Goal: Communication & Community: Answer question/provide support

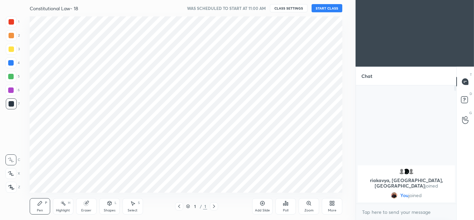
scroll to position [176, 328]
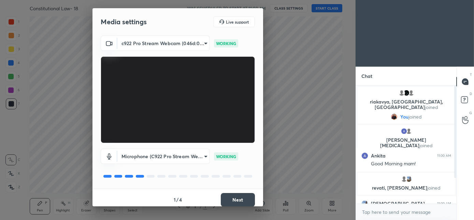
click at [228, 198] on button "Next" at bounding box center [238, 200] width 34 height 14
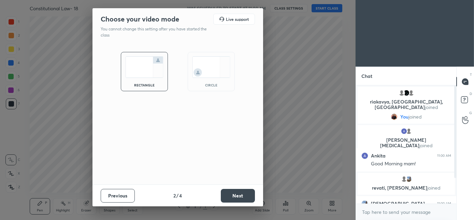
click at [214, 79] on div "circle" at bounding box center [211, 71] width 47 height 39
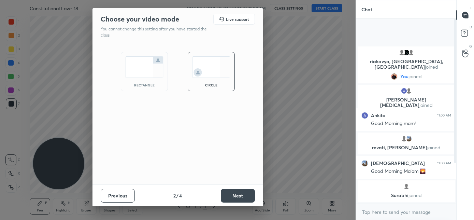
scroll to position [126, 98]
click at [246, 197] on button "Next" at bounding box center [238, 196] width 34 height 14
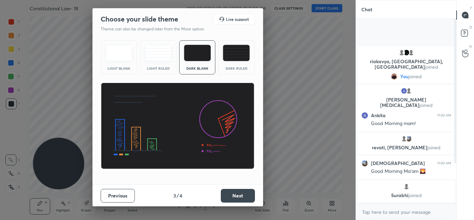
click at [245, 197] on button "Next" at bounding box center [238, 196] width 34 height 14
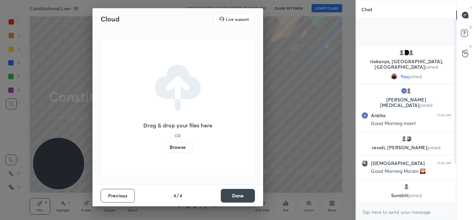
click at [242, 193] on button "Done" at bounding box center [238, 196] width 34 height 14
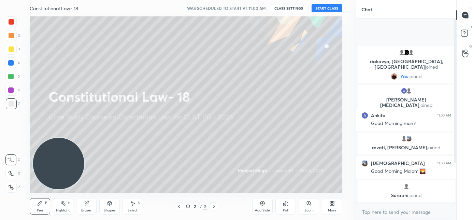
click at [330, 206] on div "More" at bounding box center [332, 206] width 20 height 16
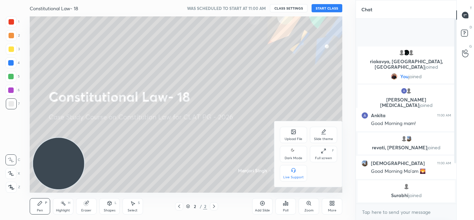
click at [300, 156] on div "Dark Mode" at bounding box center [294, 157] width 18 height 3
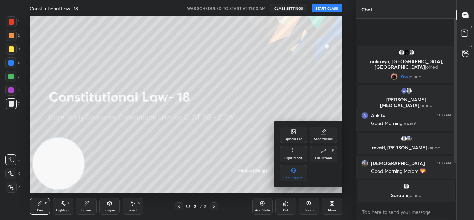
click at [250, 154] on div at bounding box center [237, 110] width 474 height 220
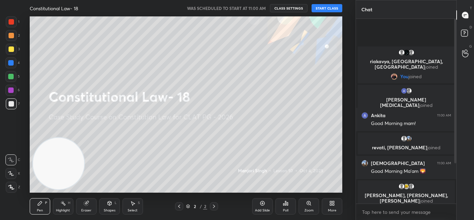
click at [329, 10] on button "START CLASS" at bounding box center [327, 8] width 31 height 8
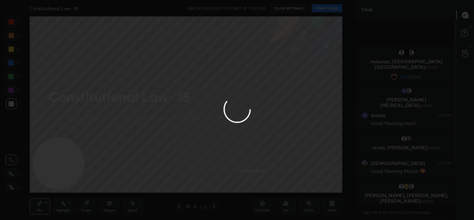
type textarea "x"
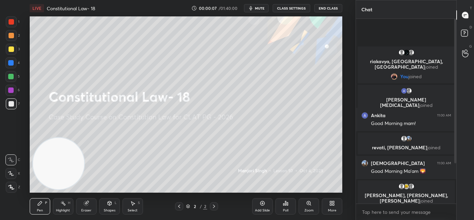
drag, startPoint x: 259, startPoint y: 10, endPoint x: 261, endPoint y: 6, distance: 3.7
click at [261, 8] on span "mute" at bounding box center [260, 8] width 10 height 5
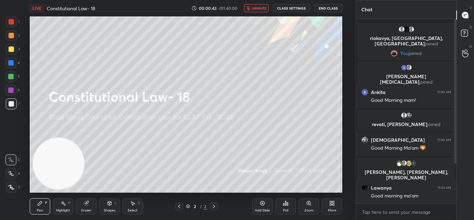
click at [455, 168] on div at bounding box center [455, 111] width 4 height 185
click at [456, 169] on div at bounding box center [455, 111] width 4 height 185
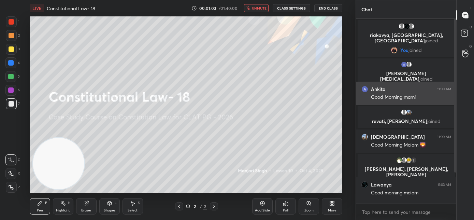
scroll to position [43, 0]
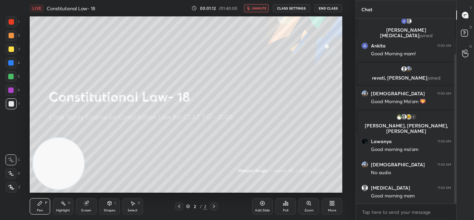
click at [263, 10] on span "unmute" at bounding box center [259, 8] width 15 height 5
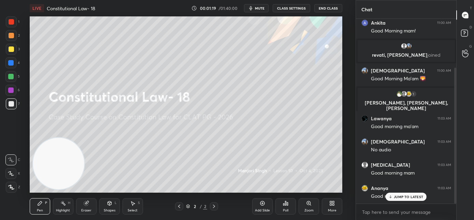
click at [330, 205] on icon at bounding box center [332, 203] width 5 height 5
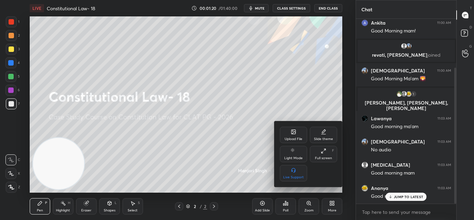
click at [296, 136] on div "Upload File" at bounding box center [293, 135] width 27 height 16
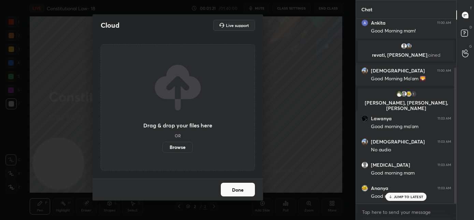
click at [183, 150] on label "Browse" at bounding box center [178, 147] width 30 height 11
click at [163, 150] on input "Browse" at bounding box center [163, 147] width 0 height 11
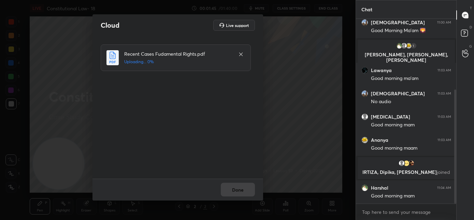
scroll to position [137, 0]
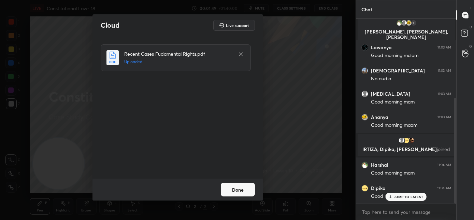
click at [239, 190] on button "Done" at bounding box center [238, 190] width 34 height 14
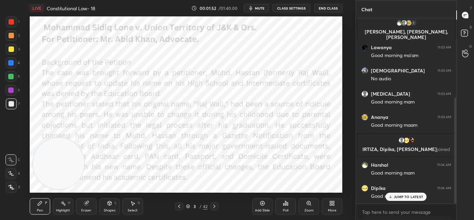
click at [180, 208] on icon at bounding box center [179, 206] width 5 height 5
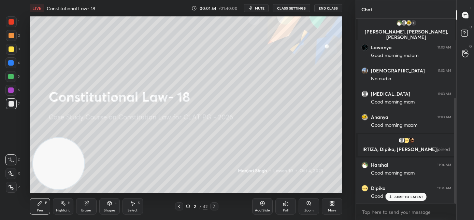
click at [13, 24] on div at bounding box center [11, 21] width 5 height 5
click at [14, 162] on div at bounding box center [10, 159] width 11 height 11
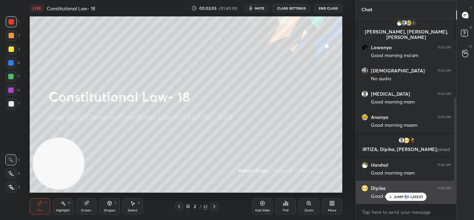
click at [406, 198] on p "JUMP TO LATEST" at bounding box center [408, 197] width 29 height 4
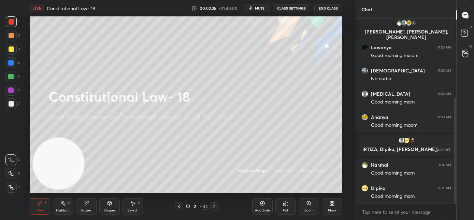
click at [216, 206] on icon at bounding box center [214, 206] width 5 height 5
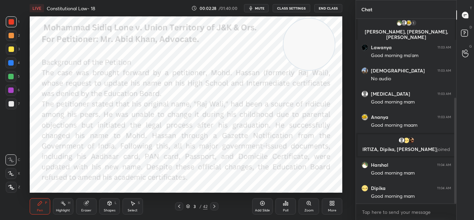
drag, startPoint x: 167, startPoint y: 99, endPoint x: 313, endPoint y: 46, distance: 155.2
click at [313, 46] on video at bounding box center [310, 44] width 52 height 52
drag, startPoint x: 315, startPoint y: 43, endPoint x: 319, endPoint y: 39, distance: 5.6
click at [319, 39] on video at bounding box center [317, 43] width 52 height 52
click at [10, 188] on icon at bounding box center [11, 187] width 6 height 5
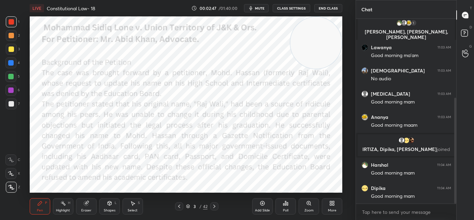
scroll to position [167, 0]
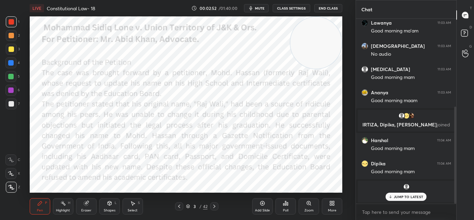
drag, startPoint x: 391, startPoint y: 198, endPoint x: 387, endPoint y: 196, distance: 4.5
click at [391, 198] on icon at bounding box center [391, 197] width 4 height 4
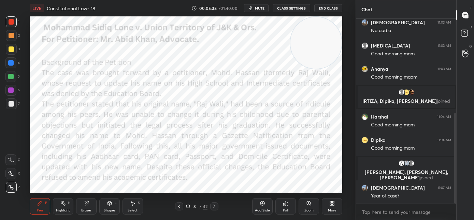
click at [216, 206] on icon at bounding box center [214, 206] width 5 height 5
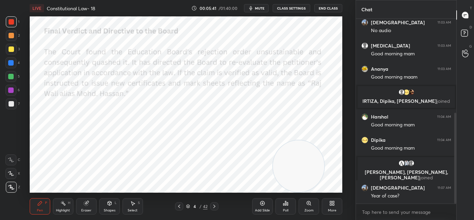
drag, startPoint x: 302, startPoint y: 57, endPoint x: 284, endPoint y: 202, distance: 146.4
click at [284, 203] on div "LIVE Constitutional Law- 18 00:05:41 / 01:40:00 mute CLASS SETTINGS End Class S…" at bounding box center [186, 110] width 329 height 220
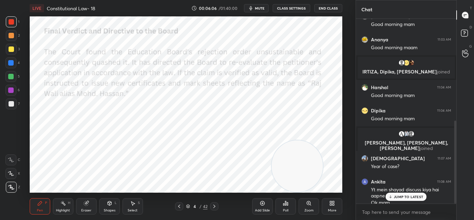
scroll to position [227, 0]
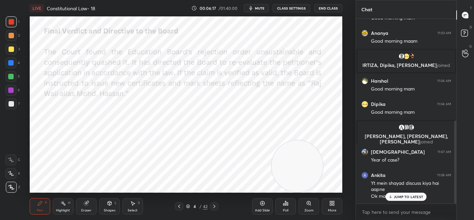
drag, startPoint x: 399, startPoint y: 197, endPoint x: 353, endPoint y: 179, distance: 49.5
click at [399, 197] on p "JUMP TO LATEST" at bounding box center [408, 197] width 29 height 4
click at [216, 206] on icon at bounding box center [214, 206] width 5 height 5
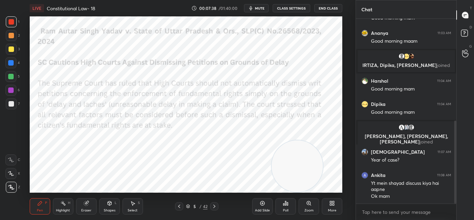
scroll to position [251, 0]
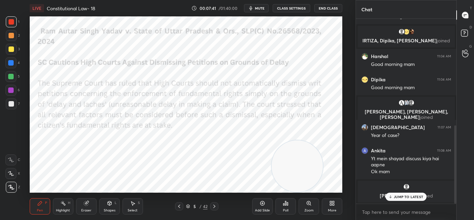
click at [394, 199] on div "JUMP TO LATEST" at bounding box center [406, 197] width 41 height 8
click at [215, 207] on icon at bounding box center [214, 206] width 5 height 5
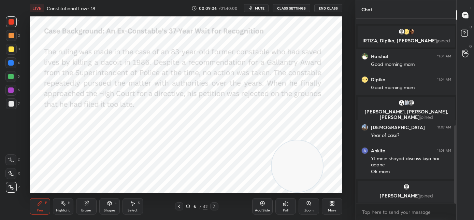
click at [215, 205] on icon at bounding box center [214, 206] width 5 height 5
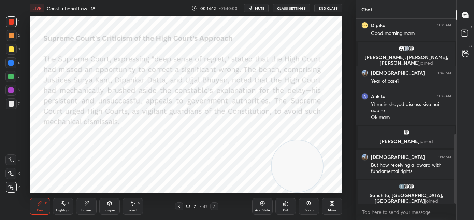
scroll to position [328, 0]
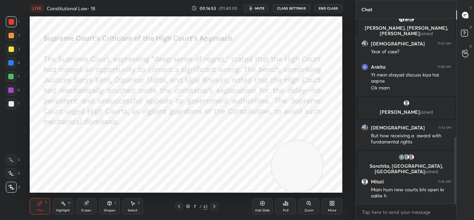
click at [215, 207] on icon at bounding box center [214, 206] width 5 height 5
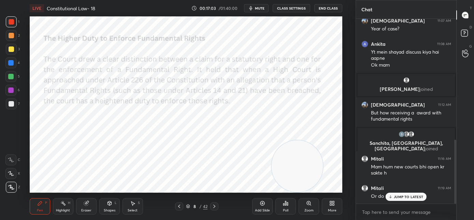
click at [391, 195] on icon at bounding box center [391, 197] width 4 height 4
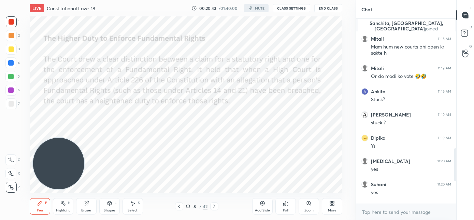
scroll to position [33984, 33831]
click at [338, 205] on div "More" at bounding box center [332, 206] width 20 height 16
click at [295, 156] on div "Dark Mode" at bounding box center [294, 157] width 18 height 3
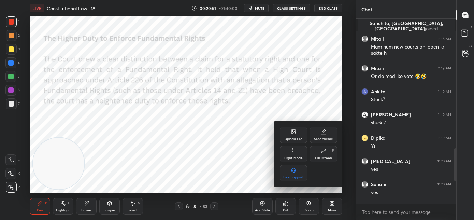
drag, startPoint x: 246, startPoint y: 207, endPoint x: 248, endPoint y: 204, distance: 3.7
click at [246, 207] on div at bounding box center [237, 110] width 474 height 220
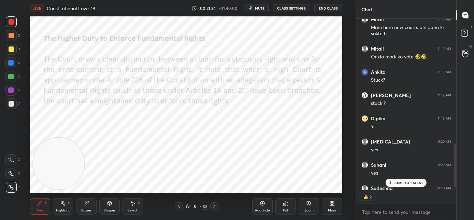
scroll to position [0, 0]
click at [215, 205] on icon at bounding box center [214, 206] width 5 height 5
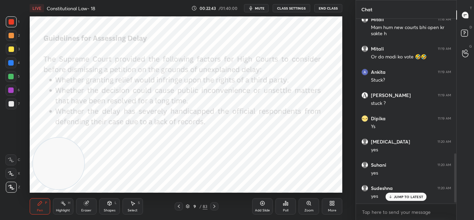
click at [215, 205] on icon at bounding box center [214, 206] width 5 height 5
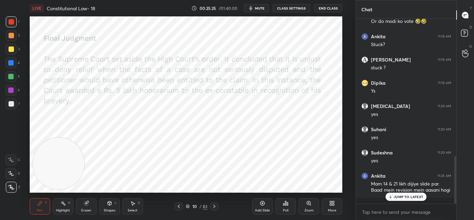
click at [178, 208] on icon at bounding box center [178, 206] width 5 height 5
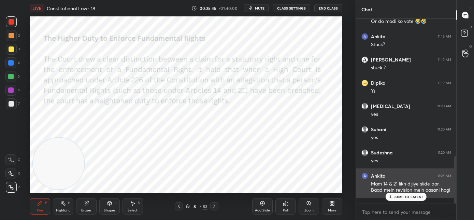
click at [397, 198] on p "JUMP TO LATEST" at bounding box center [408, 197] width 29 height 4
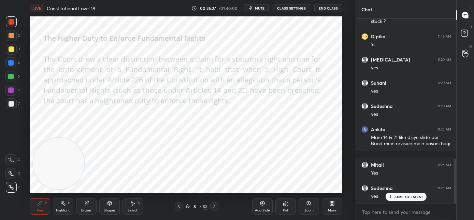
scroll to position [604, 0]
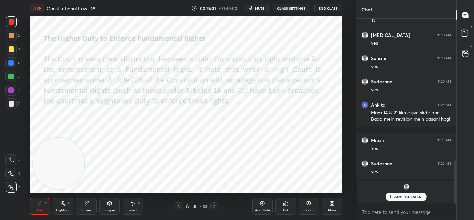
click at [401, 198] on p "JUMP TO LATEST" at bounding box center [408, 197] width 29 height 4
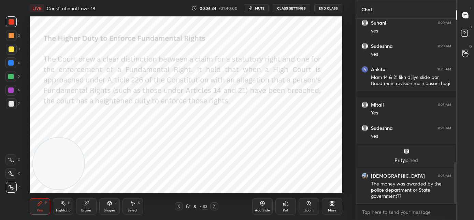
click at [216, 205] on icon at bounding box center [214, 206] width 5 height 5
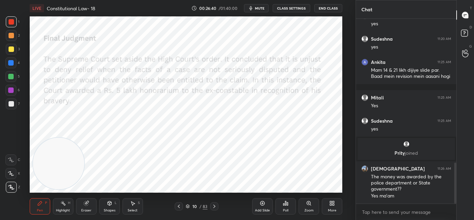
click at [216, 208] on icon at bounding box center [214, 206] width 5 height 5
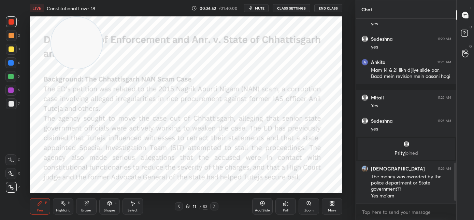
drag, startPoint x: 64, startPoint y: 148, endPoint x: 84, endPoint y: 17, distance: 132.8
click at [84, 17] on video at bounding box center [77, 43] width 52 height 52
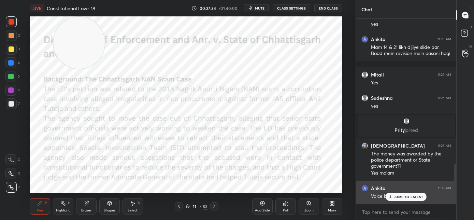
click at [390, 196] on icon at bounding box center [391, 197] width 4 height 4
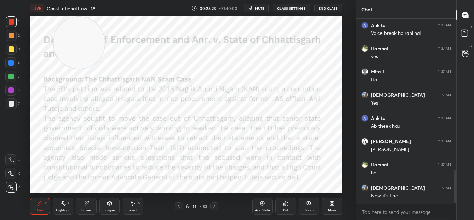
scroll to position [857, 0]
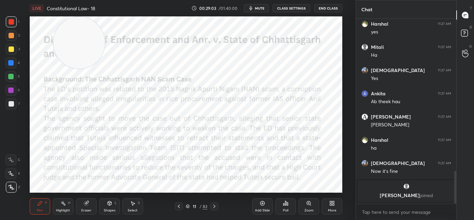
click at [214, 207] on icon at bounding box center [214, 206] width 2 height 3
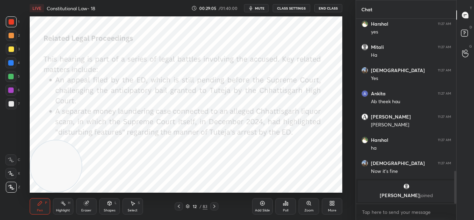
drag, startPoint x: 84, startPoint y: 51, endPoint x: 29, endPoint y: 190, distance: 149.7
click at [30, 201] on div "LIVE Constitutional Law- 18 00:29:05 / 01:40:00 mute CLASS SETTINGS End Class S…" at bounding box center [186, 110] width 329 height 220
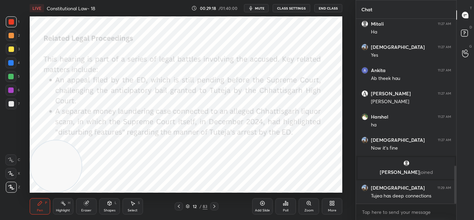
scroll to position [713, 0]
click at [217, 207] on icon at bounding box center [214, 206] width 5 height 5
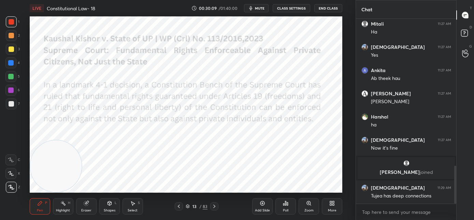
click at [180, 208] on icon at bounding box center [179, 206] width 2 height 3
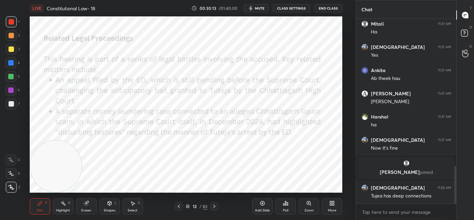
click at [178, 208] on icon at bounding box center [178, 206] width 5 height 5
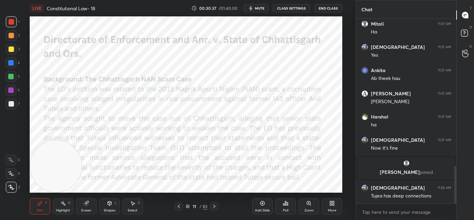
click at [215, 207] on icon at bounding box center [214, 206] width 5 height 5
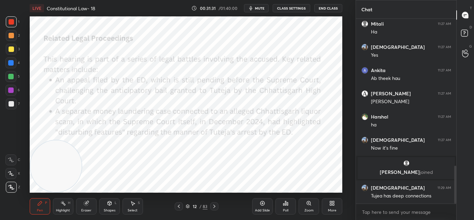
click at [216, 207] on icon at bounding box center [214, 206] width 5 height 5
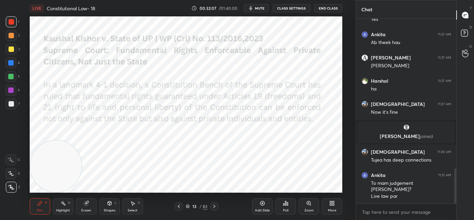
scroll to position [772, 0]
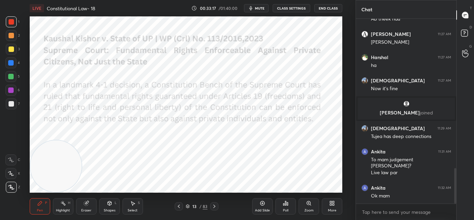
click at [213, 208] on icon at bounding box center [214, 206] width 5 height 5
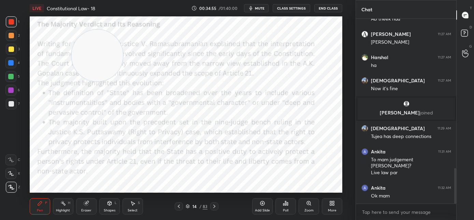
drag, startPoint x: 70, startPoint y: 167, endPoint x: 127, endPoint y: 25, distance: 153.9
click at [123, 30] on video at bounding box center [98, 56] width 52 height 52
click at [258, 9] on span "mute" at bounding box center [260, 8] width 10 height 5
click at [252, 6] on button "unmute" at bounding box center [256, 8] width 25 height 8
click at [215, 208] on icon at bounding box center [214, 206] width 5 height 5
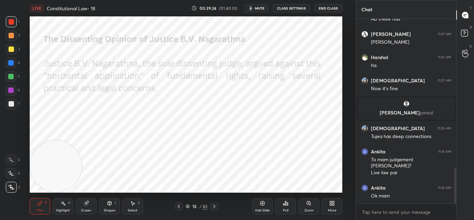
drag, startPoint x: 78, startPoint y: 106, endPoint x: 22, endPoint y: 209, distance: 118.2
click at [22, 214] on div "LIVE Constitutional Law- 18 00:39:24 / 01:40:00 mute CLASS SETTINGS End Class S…" at bounding box center [186, 110] width 329 height 220
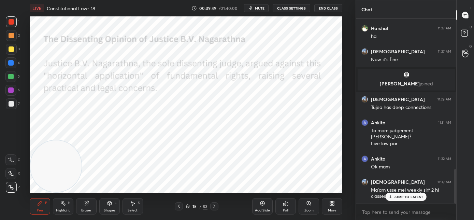
click at [400, 199] on div "JUMP TO LATEST" at bounding box center [406, 197] width 41 height 8
click at [215, 208] on icon at bounding box center [214, 206] width 5 height 5
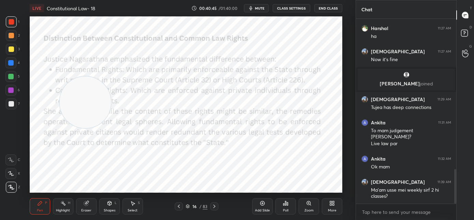
drag, startPoint x: 67, startPoint y: 163, endPoint x: 68, endPoint y: 63, distance: 100.1
click at [68, 77] on video at bounding box center [86, 103] width 52 height 52
click at [64, 63] on video at bounding box center [56, 55] width 52 height 52
click at [212, 209] on div at bounding box center [214, 206] width 8 height 8
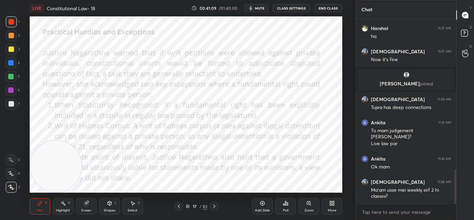
drag, startPoint x: 48, startPoint y: 66, endPoint x: 43, endPoint y: 195, distance: 129.2
click at [44, 197] on div "LIVE Constitutional Law- 18 00:41:09 / 01:40:00 mute CLASS SETTINGS End Class S…" at bounding box center [186, 110] width 329 height 220
click at [49, 21] on video at bounding box center [56, 43] width 52 height 52
click at [215, 207] on icon at bounding box center [214, 206] width 5 height 5
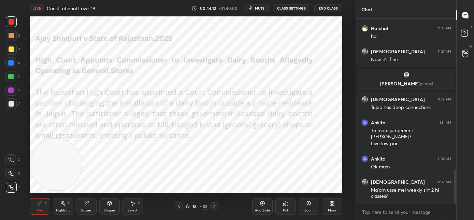
drag, startPoint x: 63, startPoint y: 45, endPoint x: 50, endPoint y: 206, distance: 160.7
click at [51, 208] on div "LIVE Constitutional Law- 18 00:44:12 / 01:40:00 mute CLASS SETTINGS End Class S…" at bounding box center [186, 110] width 329 height 220
drag, startPoint x: 65, startPoint y: 124, endPoint x: 66, endPoint y: 109, distance: 15.1
click at [65, 109] on video at bounding box center [56, 118] width 52 height 52
drag, startPoint x: 215, startPoint y: 208, endPoint x: 205, endPoint y: 204, distance: 10.5
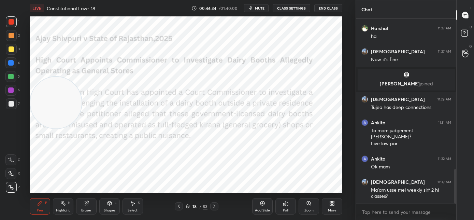
click at [215, 208] on icon at bounding box center [214, 206] width 5 height 5
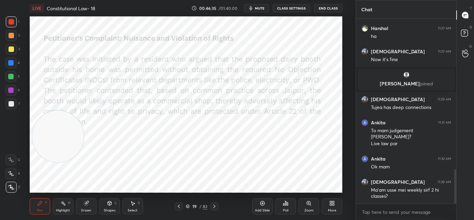
drag, startPoint x: 65, startPoint y: 104, endPoint x: 67, endPoint y: 191, distance: 86.8
click at [67, 162] on video at bounding box center [58, 137] width 52 height 52
click at [213, 208] on icon at bounding box center [214, 206] width 5 height 5
click at [213, 209] on div at bounding box center [214, 206] width 8 height 8
click at [54, 171] on video at bounding box center [56, 166] width 52 height 52
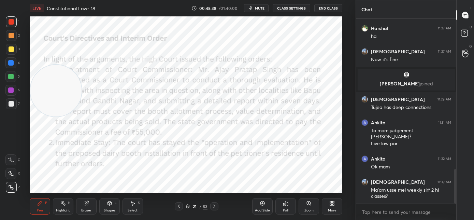
drag, startPoint x: 58, startPoint y: 91, endPoint x: 55, endPoint y: 79, distance: 12.3
click at [55, 79] on video at bounding box center [56, 91] width 52 height 52
click at [212, 207] on icon at bounding box center [214, 206] width 5 height 5
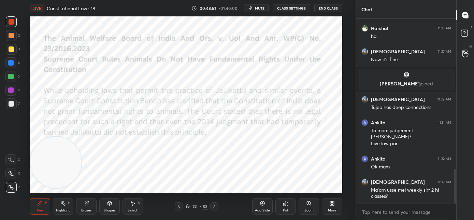
drag, startPoint x: 58, startPoint y: 95, endPoint x: 52, endPoint y: 182, distance: 87.3
click at [52, 180] on video at bounding box center [56, 163] width 52 height 52
click at [53, 166] on video at bounding box center [56, 166] width 52 height 52
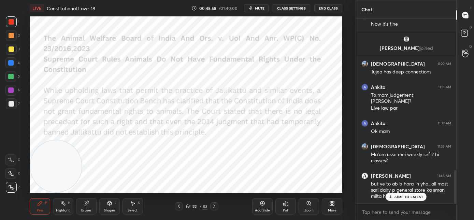
click at [407, 197] on p "JUMP TO LATEST" at bounding box center [408, 197] width 29 height 4
click at [179, 209] on div at bounding box center [179, 206] width 8 height 8
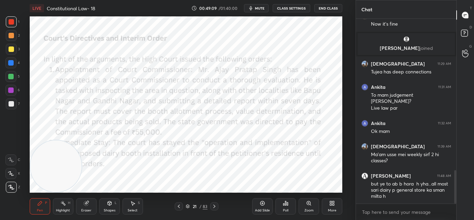
click at [215, 208] on icon at bounding box center [214, 206] width 5 height 5
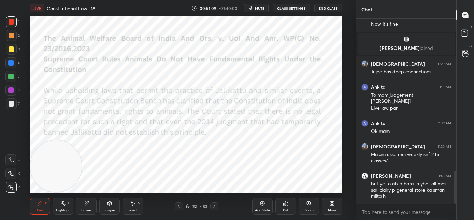
scroll to position [860, 0]
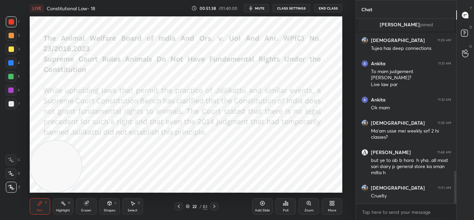
click at [214, 206] on icon at bounding box center [214, 206] width 5 height 5
click at [213, 207] on icon at bounding box center [214, 206] width 5 height 5
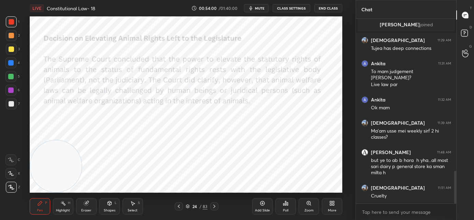
scroll to position [183, 98]
click at [217, 205] on icon at bounding box center [214, 206] width 5 height 5
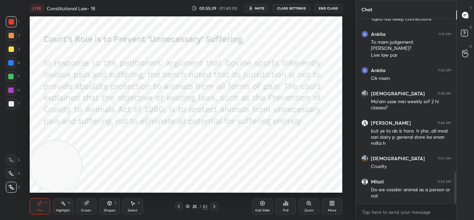
click at [216, 207] on icon at bounding box center [214, 206] width 5 height 5
drag, startPoint x: 179, startPoint y: 207, endPoint x: 190, endPoint y: 193, distance: 17.2
click at [180, 207] on icon at bounding box center [178, 206] width 5 height 5
click at [179, 208] on icon at bounding box center [178, 206] width 5 height 5
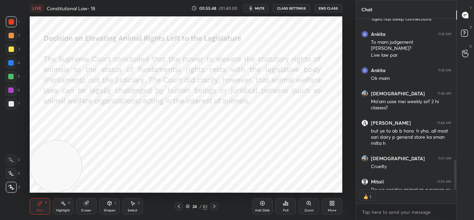
click at [180, 208] on icon at bounding box center [178, 206] width 5 height 5
click at [181, 209] on div at bounding box center [179, 206] width 8 height 8
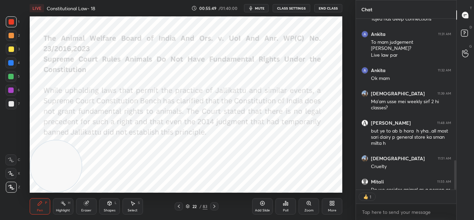
click at [182, 209] on div at bounding box center [179, 206] width 8 height 8
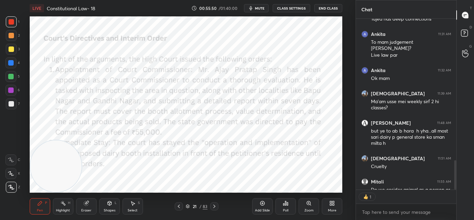
click at [217, 206] on icon at bounding box center [214, 206] width 5 height 5
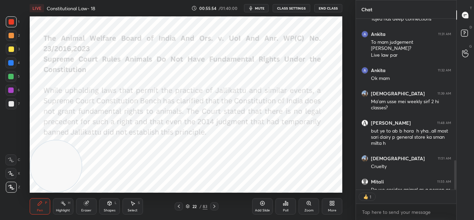
click at [213, 206] on icon at bounding box center [214, 206] width 5 height 5
click at [214, 206] on icon at bounding box center [214, 206] width 5 height 5
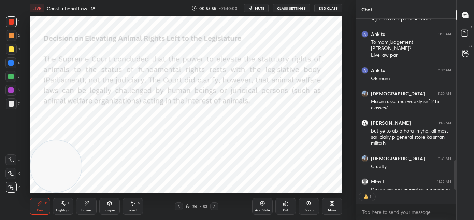
click at [215, 205] on icon at bounding box center [214, 206] width 5 height 5
click at [216, 205] on icon at bounding box center [214, 206] width 5 height 5
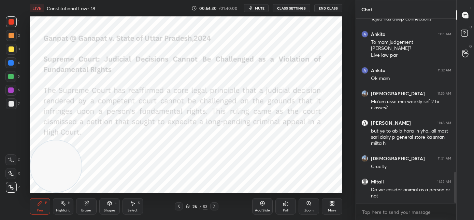
scroll to position [913, 0]
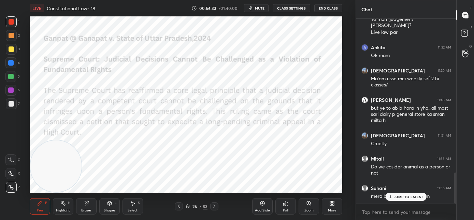
click at [412, 197] on p "JUMP TO LATEST" at bounding box center [408, 197] width 29 height 4
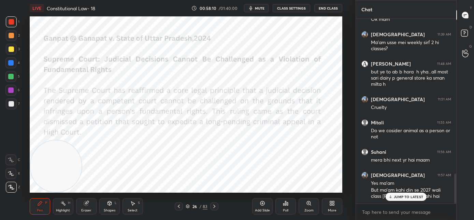
scroll to position [978, 0]
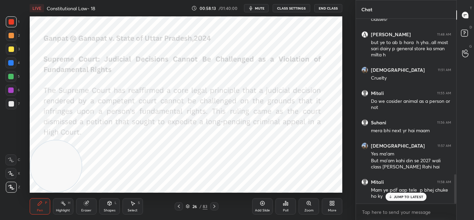
click at [397, 199] on div "JUMP TO LATEST" at bounding box center [406, 197] width 41 height 8
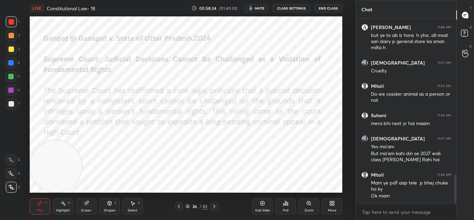
click at [217, 207] on icon at bounding box center [214, 206] width 5 height 5
click at [215, 207] on icon at bounding box center [214, 206] width 5 height 5
click at [215, 207] on icon at bounding box center [214, 206] width 2 height 3
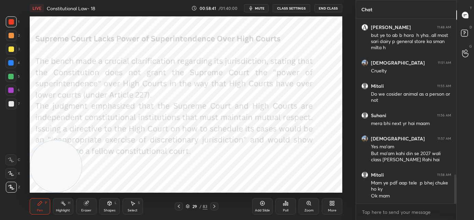
click at [210, 207] on div "29 / 83" at bounding box center [197, 206] width 44 height 8
click at [212, 207] on icon at bounding box center [214, 206] width 5 height 5
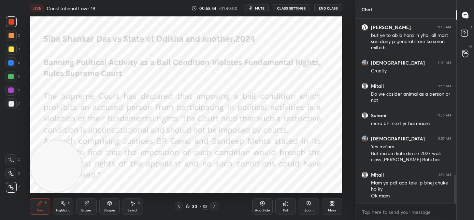
click at [183, 207] on div at bounding box center [179, 206] width 8 height 8
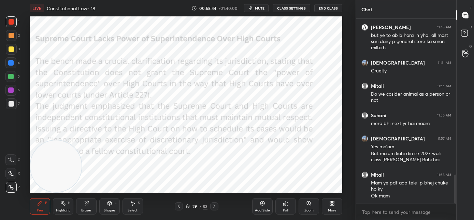
click at [183, 207] on div at bounding box center [179, 206] width 8 height 8
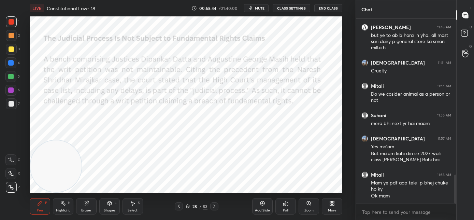
click at [183, 207] on div at bounding box center [179, 206] width 8 height 8
click at [183, 208] on div "27 / 83" at bounding box center [197, 206] width 44 height 8
click at [181, 208] on icon at bounding box center [178, 206] width 5 height 5
click at [14, 188] on icon at bounding box center [11, 187] width 6 height 5
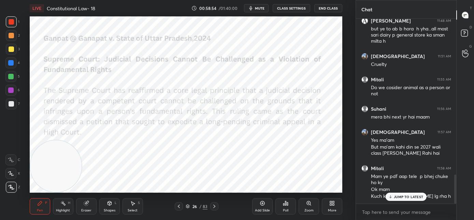
click at [400, 198] on p "JUMP TO LATEST" at bounding box center [408, 197] width 29 height 4
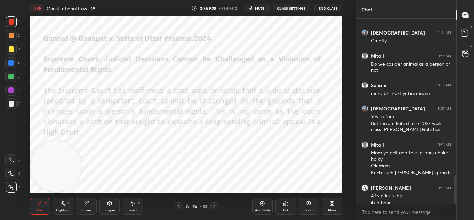
scroll to position [1022, 0]
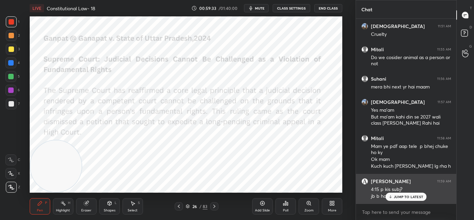
click at [391, 197] on icon at bounding box center [391, 197] width 4 height 4
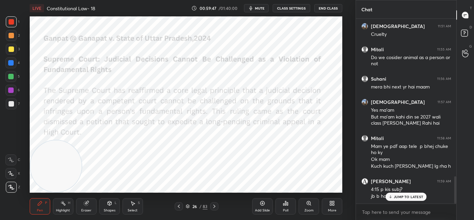
scroll to position [1058, 0]
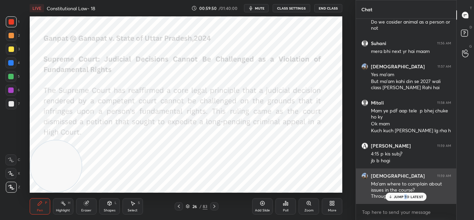
drag, startPoint x: 406, startPoint y: 199, endPoint x: 383, endPoint y: 194, distance: 24.1
click at [405, 199] on div "JUMP TO LATEST" at bounding box center [406, 197] width 41 height 8
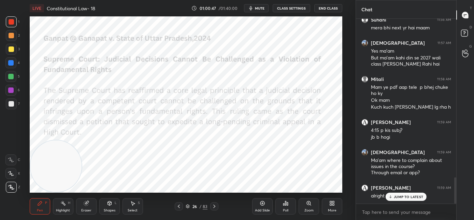
scroll to position [1110, 0]
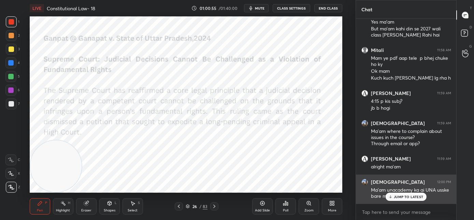
drag, startPoint x: 391, startPoint y: 197, endPoint x: 387, endPoint y: 196, distance: 4.8
click at [392, 197] on icon at bounding box center [391, 197] width 4 height 4
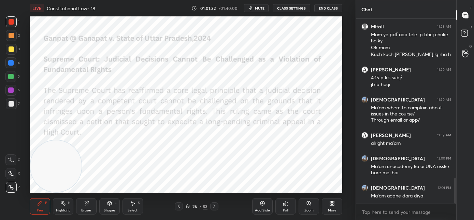
scroll to position [1157, 0]
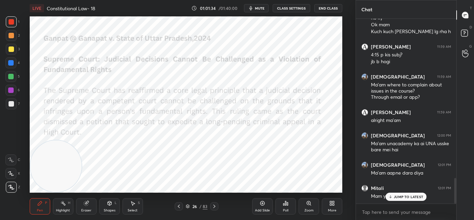
click at [392, 197] on icon at bounding box center [391, 197] width 2 height 1
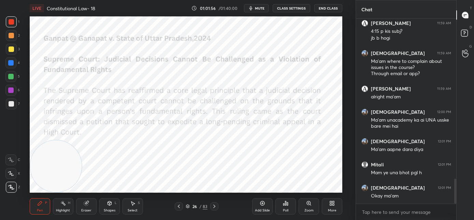
click at [214, 207] on icon at bounding box center [214, 206] width 5 height 5
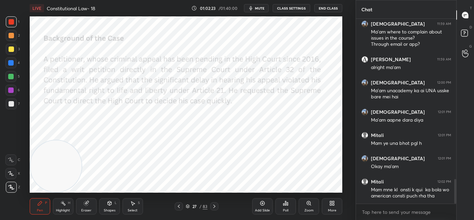
click at [215, 206] on icon at bounding box center [214, 206] width 5 height 5
click at [181, 208] on icon at bounding box center [178, 206] width 5 height 5
click at [180, 208] on icon at bounding box center [179, 206] width 2 height 3
click at [217, 207] on icon at bounding box center [214, 206] width 5 height 5
click at [217, 208] on div at bounding box center [214, 206] width 8 height 8
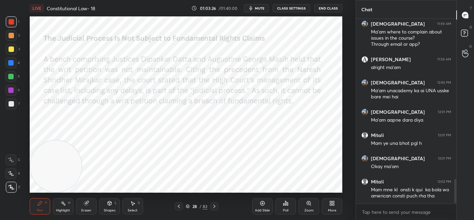
click at [215, 207] on icon at bounding box center [214, 206] width 5 height 5
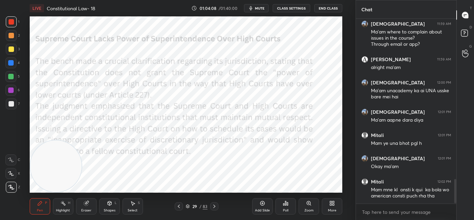
scroll to position [1232, 0]
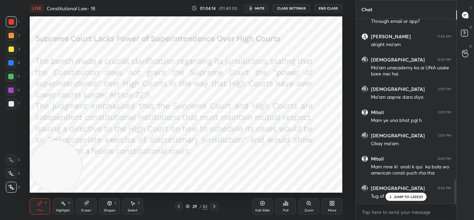
click at [405, 197] on p "JUMP TO LATEST" at bounding box center [408, 197] width 29 height 4
drag, startPoint x: 72, startPoint y: 167, endPoint x: 107, endPoint y: 83, distance: 90.8
click at [107, 83] on video at bounding box center [92, 83] width 52 height 52
click at [215, 208] on icon at bounding box center [214, 206] width 5 height 5
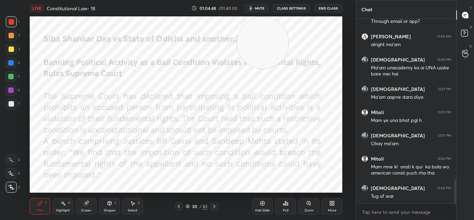
drag, startPoint x: 244, startPoint y: 46, endPoint x: 288, endPoint y: 35, distance: 45.1
click at [289, 35] on video at bounding box center [263, 43] width 52 height 52
drag, startPoint x: 291, startPoint y: 42, endPoint x: 318, endPoint y: 170, distance: 130.8
click at [319, 171] on video at bounding box center [317, 166] width 52 height 52
click at [213, 206] on icon at bounding box center [214, 206] width 5 height 5
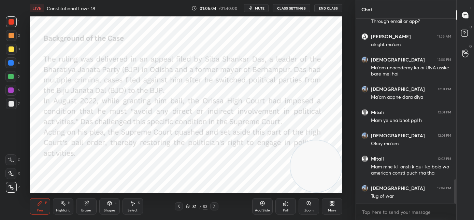
click at [180, 207] on icon at bounding box center [178, 206] width 5 height 5
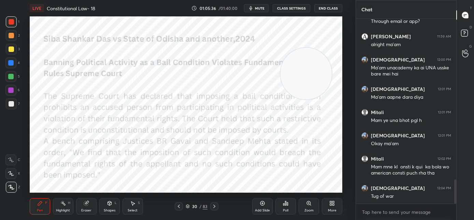
drag, startPoint x: 311, startPoint y: 144, endPoint x: 313, endPoint y: 52, distance: 91.9
click at [313, 53] on video at bounding box center [307, 74] width 52 height 52
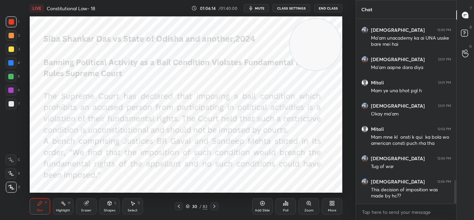
drag, startPoint x: 302, startPoint y: 58, endPoint x: 305, endPoint y: 55, distance: 4.1
click at [306, 54] on video at bounding box center [316, 45] width 52 height 52
click at [214, 207] on icon at bounding box center [214, 206] width 5 height 5
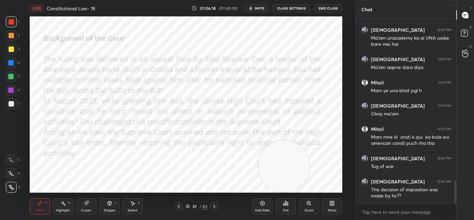
drag, startPoint x: 289, startPoint y: 105, endPoint x: 276, endPoint y: 182, distance: 78.3
click at [276, 184] on video at bounding box center [285, 166] width 52 height 52
click at [310, 184] on video at bounding box center [315, 166] width 52 height 52
click at [179, 207] on icon at bounding box center [178, 206] width 5 height 5
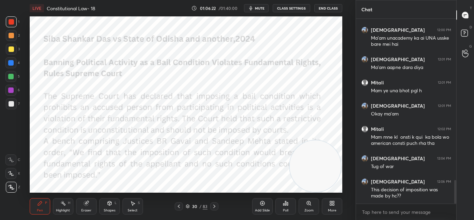
click at [214, 208] on icon at bounding box center [214, 206] width 5 height 5
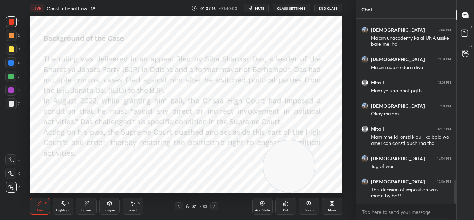
drag, startPoint x: 271, startPoint y: 169, endPoint x: 255, endPoint y: 172, distance: 16.4
click at [264, 173] on video at bounding box center [290, 166] width 52 height 52
click at [215, 207] on icon at bounding box center [214, 206] width 5 height 5
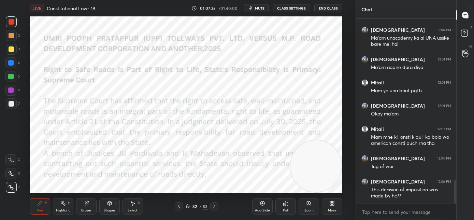
drag, startPoint x: 323, startPoint y: 182, endPoint x: 329, endPoint y: 182, distance: 5.8
click at [331, 184] on video at bounding box center [317, 166] width 52 height 52
click at [261, 13] on div "LIVE Constitutional Law- 18 01:07:37 / 01:40:00 mute CLASS SETTINGS End Class" at bounding box center [186, 8] width 313 height 16
click at [262, 12] on button "mute" at bounding box center [256, 8] width 25 height 8
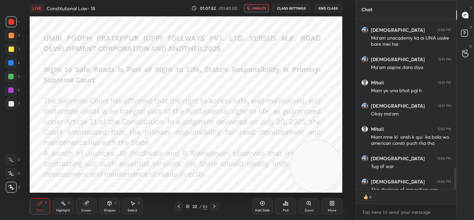
click at [263, 11] on button "unmute" at bounding box center [256, 8] width 25 height 8
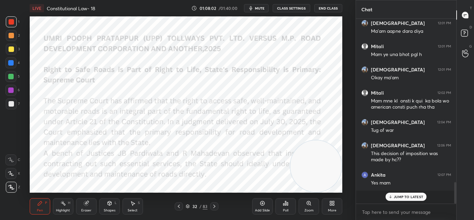
scroll to position [1285, 0]
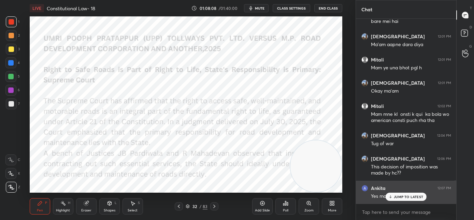
click at [399, 197] on p "JUMP TO LATEST" at bounding box center [408, 197] width 29 height 4
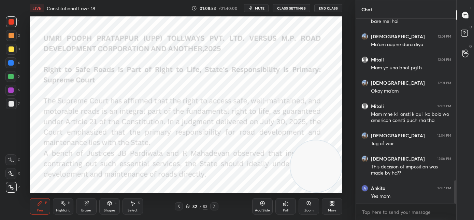
click at [262, 9] on span "mute" at bounding box center [260, 8] width 10 height 5
click at [263, 10] on span "unmute" at bounding box center [259, 8] width 15 height 5
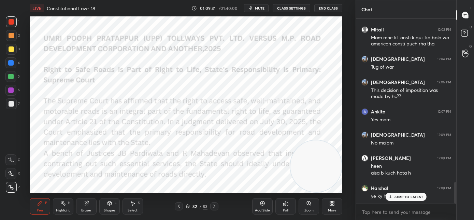
scroll to position [1391, 0]
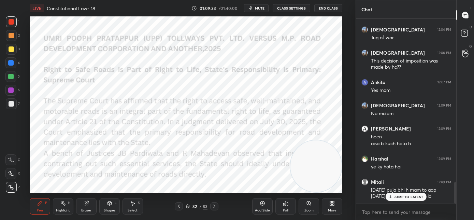
drag, startPoint x: 414, startPoint y: 197, endPoint x: 342, endPoint y: 170, distance: 76.8
click at [413, 197] on p "JUMP TO LATEST" at bounding box center [408, 197] width 29 height 4
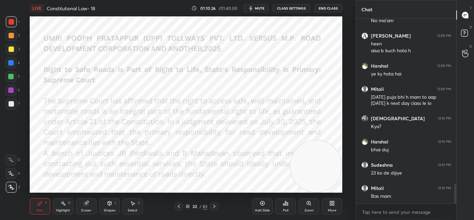
scroll to position [1507, 0]
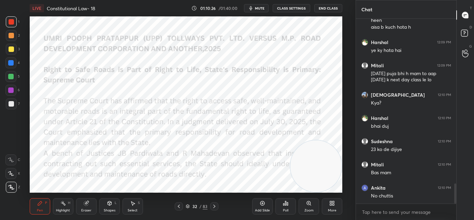
click at [392, 199] on div "[PERSON_NAME] 12:09 PM No ma'am [PERSON_NAME] 12:09 PM heen aisa b kuch hota h …" at bounding box center [406, 111] width 101 height 185
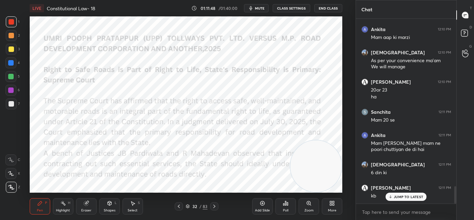
scroll to position [1782, 0]
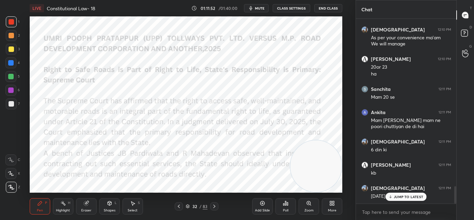
click at [413, 197] on p "JUMP TO LATEST" at bounding box center [408, 197] width 29 height 4
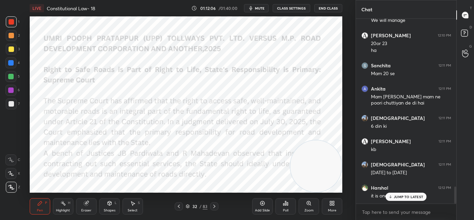
scroll to position [1828, 0]
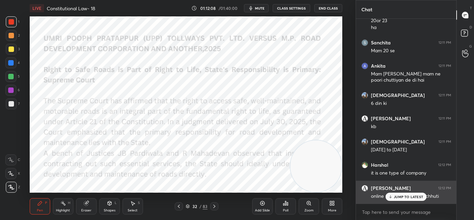
click at [408, 197] on p "JUMP TO LATEST" at bounding box center [408, 197] width 29 height 4
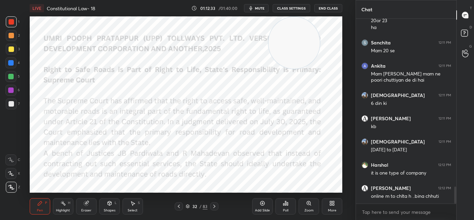
drag, startPoint x: 310, startPoint y: 154, endPoint x: 305, endPoint y: 58, distance: 95.8
click at [297, 33] on video at bounding box center [295, 43] width 52 height 52
click at [298, 38] on video at bounding box center [295, 43] width 52 height 52
click at [316, 61] on video at bounding box center [311, 51] width 52 height 52
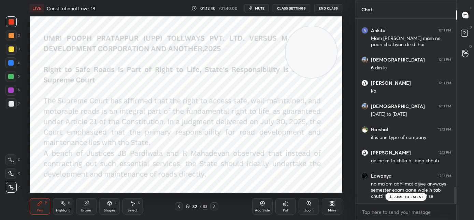
click at [397, 197] on p "JUMP TO LATEST" at bounding box center [408, 197] width 29 height 4
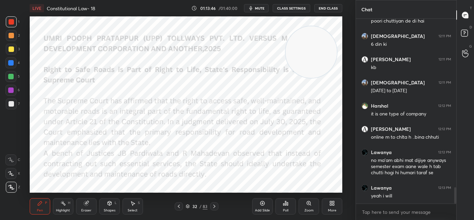
click at [254, 8] on icon "button" at bounding box center [250, 7] width 5 height 5
click at [261, 10] on span "unmute" at bounding box center [259, 8] width 15 height 5
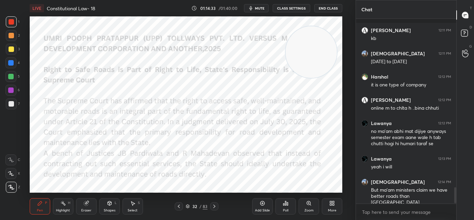
scroll to position [1958, 0]
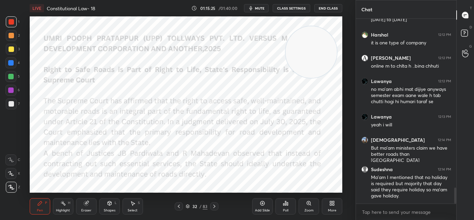
click at [215, 207] on icon at bounding box center [214, 206] width 2 height 3
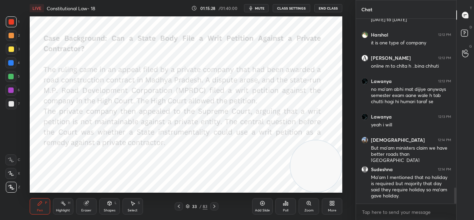
drag, startPoint x: 306, startPoint y: 84, endPoint x: 311, endPoint y: 171, distance: 87.9
click at [311, 178] on video at bounding box center [317, 166] width 52 height 52
click at [217, 209] on div at bounding box center [214, 206] width 8 height 8
click at [212, 207] on icon at bounding box center [214, 206] width 5 height 5
click at [179, 208] on icon at bounding box center [178, 206] width 5 height 5
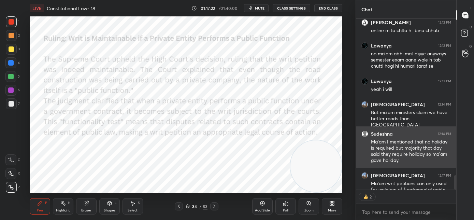
scroll to position [2008, 0]
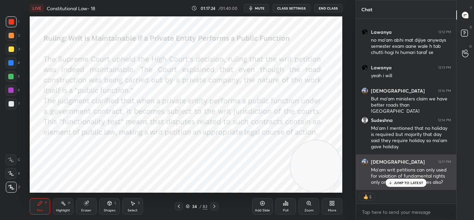
click at [404, 185] on div "JUMP TO LATEST" at bounding box center [406, 183] width 41 height 8
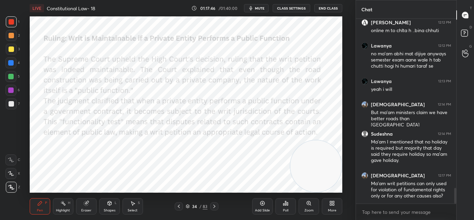
scroll to position [2000, 0]
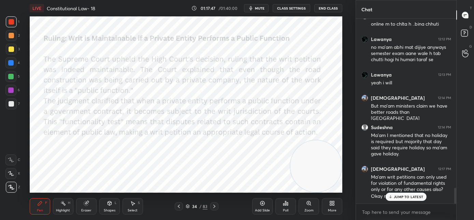
drag, startPoint x: 399, startPoint y: 196, endPoint x: 300, endPoint y: 200, distance: 99.5
click at [398, 196] on p "JUMP TO LATEST" at bounding box center [408, 197] width 29 height 4
click at [216, 207] on icon at bounding box center [214, 206] width 5 height 5
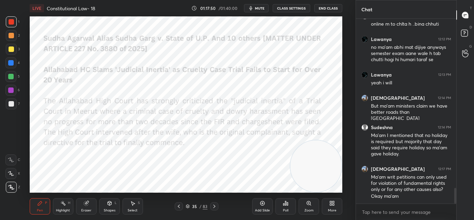
click at [314, 178] on video at bounding box center [317, 166] width 52 height 52
click at [263, 10] on span "mute" at bounding box center [260, 8] width 10 height 5
click at [261, 8] on span "unmute" at bounding box center [259, 8] width 15 height 5
click at [261, 8] on span "mute" at bounding box center [260, 8] width 10 height 5
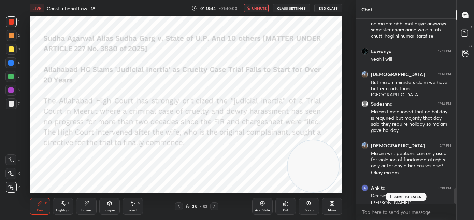
scroll to position [2030, 0]
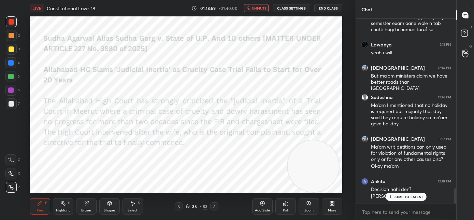
click at [252, 5] on button "unmute" at bounding box center [256, 8] width 25 height 8
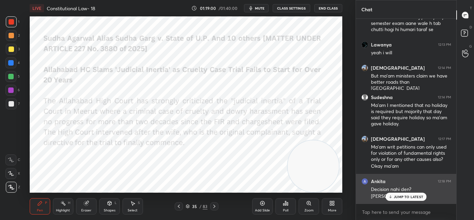
click at [393, 198] on div "JUMP TO LATEST" at bounding box center [406, 197] width 41 height 8
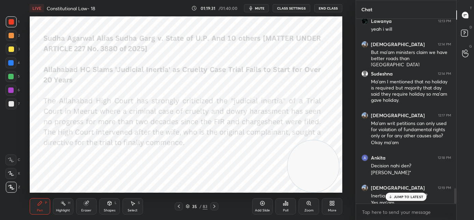
scroll to position [2061, 0]
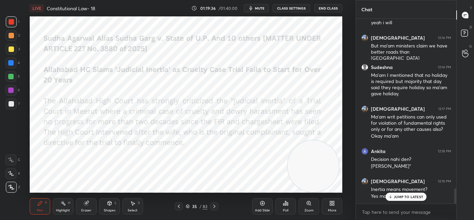
click at [408, 198] on p "JUMP TO LATEST" at bounding box center [408, 197] width 29 height 4
click at [214, 209] on div at bounding box center [214, 206] width 8 height 8
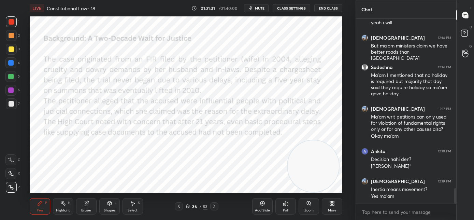
click at [214, 206] on icon at bounding box center [214, 206] width 5 height 5
click at [215, 207] on icon at bounding box center [214, 206] width 5 height 5
drag, startPoint x: 301, startPoint y: 60, endPoint x: 300, endPoint y: 85, distance: 25.6
click at [301, 60] on video at bounding box center [304, 61] width 52 height 52
click at [217, 206] on icon at bounding box center [214, 206] width 5 height 5
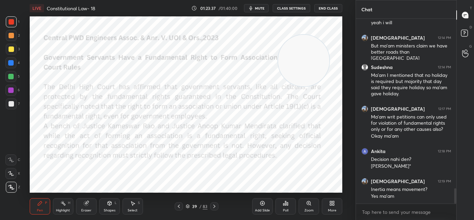
scroll to position [2090, 0]
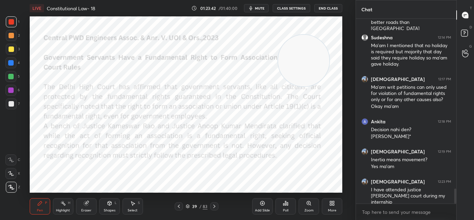
click at [179, 208] on icon at bounding box center [178, 206] width 5 height 5
click at [181, 208] on icon at bounding box center [178, 206] width 5 height 5
click at [178, 207] on icon at bounding box center [178, 206] width 5 height 5
click at [179, 208] on icon at bounding box center [178, 206] width 5 height 5
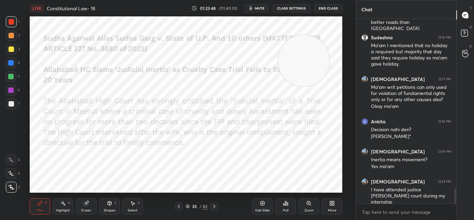
scroll to position [2097, 0]
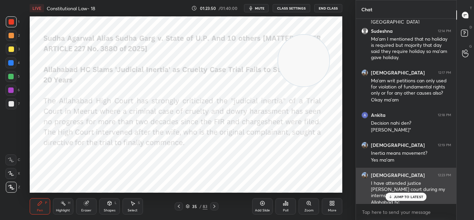
click at [396, 200] on div "JUMP TO LATEST" at bounding box center [406, 197] width 41 height 8
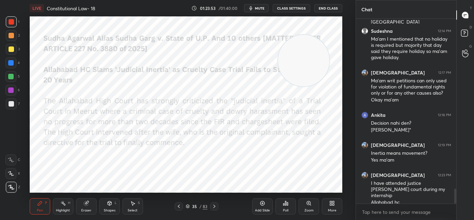
click at [216, 207] on icon at bounding box center [214, 206] width 5 height 5
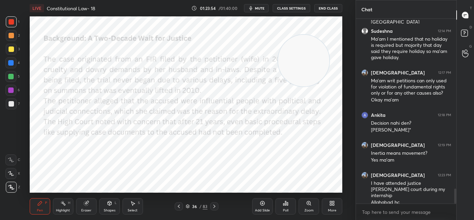
click at [217, 206] on icon at bounding box center [214, 206] width 5 height 5
click at [216, 205] on icon at bounding box center [214, 206] width 5 height 5
click at [216, 206] on icon at bounding box center [214, 206] width 5 height 5
click at [179, 208] on icon at bounding box center [178, 206] width 5 height 5
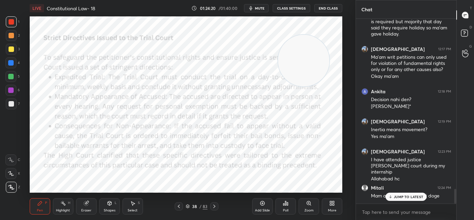
scroll to position [2143, 0]
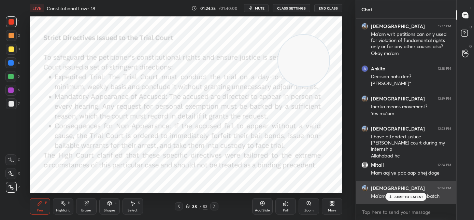
click at [395, 197] on p "JUMP TO LATEST" at bounding box center [408, 197] width 29 height 4
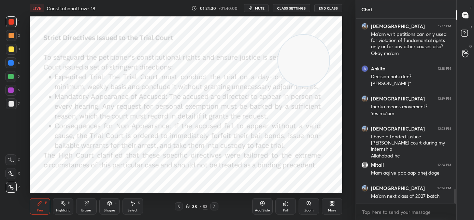
drag, startPoint x: 275, startPoint y: 198, endPoint x: 263, endPoint y: 191, distance: 13.7
click at [276, 198] on div "Add Slide Poll Zoom More" at bounding box center [297, 206] width 90 height 38
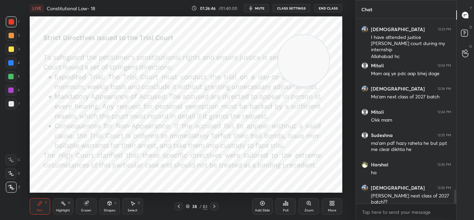
scroll to position [2249, 0]
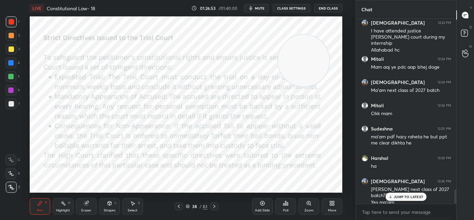
click at [394, 197] on div "JUMP TO LATEST" at bounding box center [406, 197] width 41 height 8
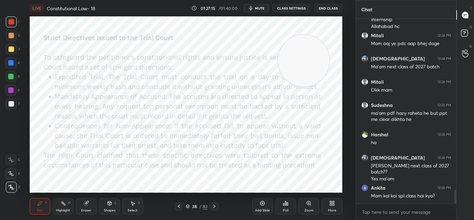
scroll to position [2296, 0]
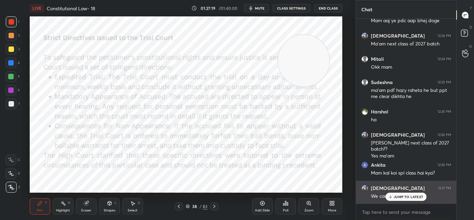
click at [389, 197] on icon at bounding box center [391, 197] width 4 height 4
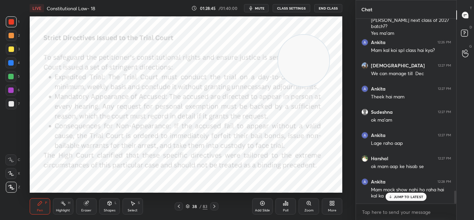
scroll to position [2441, 0]
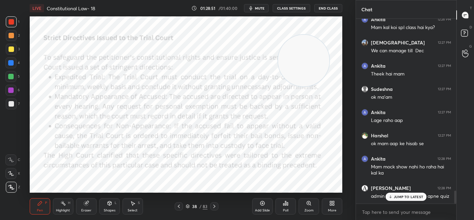
click at [395, 195] on p "JUMP TO LATEST" at bounding box center [408, 197] width 29 height 4
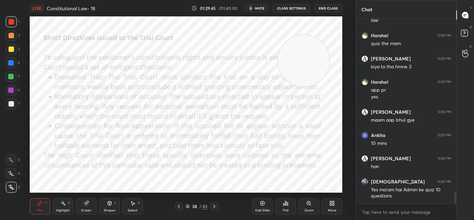
scroll to position [2686, 0]
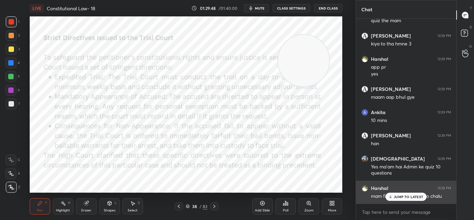
click at [391, 196] on icon at bounding box center [391, 197] width 4 height 4
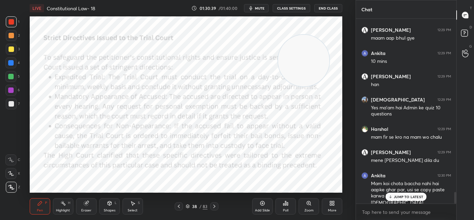
scroll to position [2752, 0]
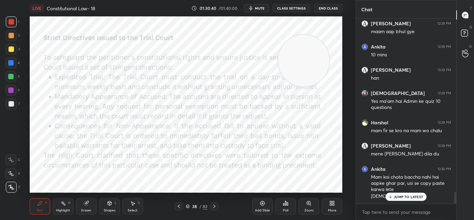
click at [397, 198] on div "JUMP TO LATEST" at bounding box center [406, 197] width 41 height 8
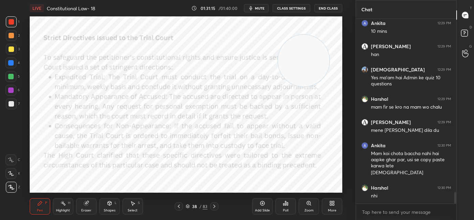
scroll to position [2805, 0]
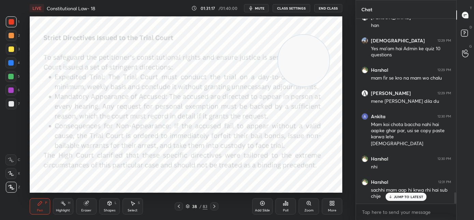
click at [413, 197] on p "JUMP TO LATEST" at bounding box center [408, 197] width 29 height 4
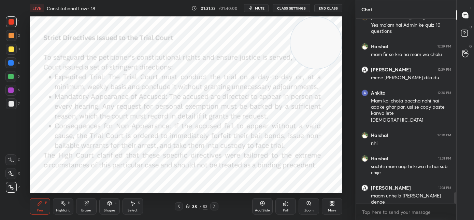
drag, startPoint x: 326, startPoint y: 42, endPoint x: 329, endPoint y: 36, distance: 6.3
click at [329, 36] on video at bounding box center [317, 43] width 52 height 52
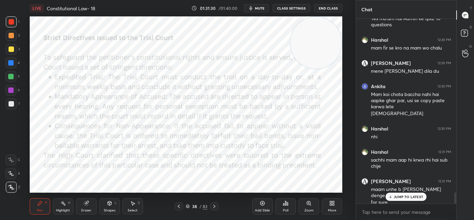
click at [391, 196] on icon at bounding box center [391, 197] width 4 height 4
click at [260, 9] on span "mute" at bounding box center [260, 8] width 10 height 5
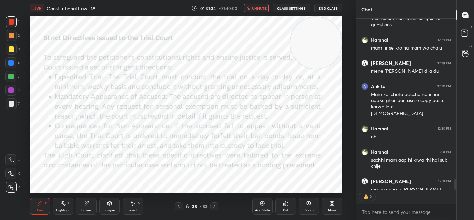
click at [328, 7] on button "End Class" at bounding box center [329, 8] width 28 height 8
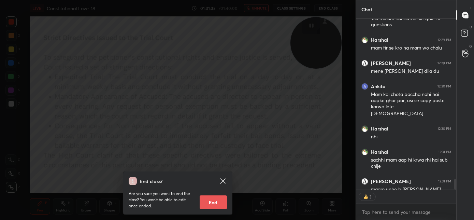
click at [207, 202] on button "End" at bounding box center [213, 202] width 27 height 14
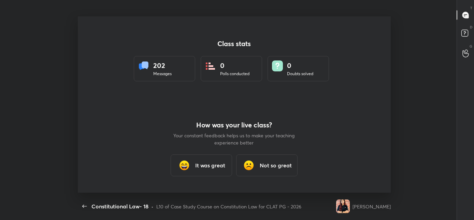
scroll to position [176, 469]
type textarea "x"
click at [204, 165] on h3 "It was great" at bounding box center [210, 165] width 30 height 8
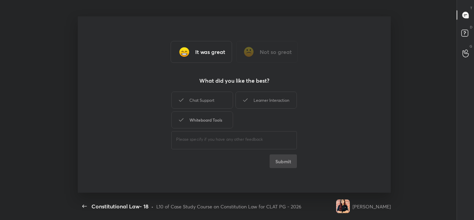
click at [209, 125] on div "Whiteboard Tools" at bounding box center [201, 119] width 61 height 17
click at [212, 107] on div "Chat Support" at bounding box center [201, 100] width 61 height 17
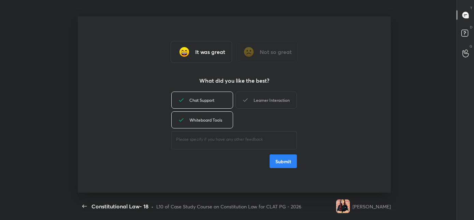
drag, startPoint x: 264, startPoint y: 102, endPoint x: 271, endPoint y: 132, distance: 30.3
click at [265, 102] on div "Learner Interaction" at bounding box center [266, 100] width 61 height 17
click at [278, 165] on button "Submit" at bounding box center [283, 161] width 27 height 14
